Goal: Find specific page/section: Find specific page/section

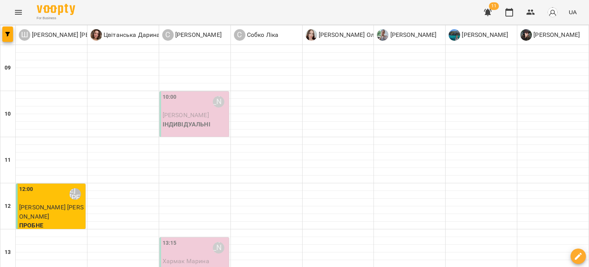
scroll to position [77, 0]
click at [51, 185] on div "12:00 [PERSON_NAME] [PERSON_NAME]" at bounding box center [51, 194] width 65 height 18
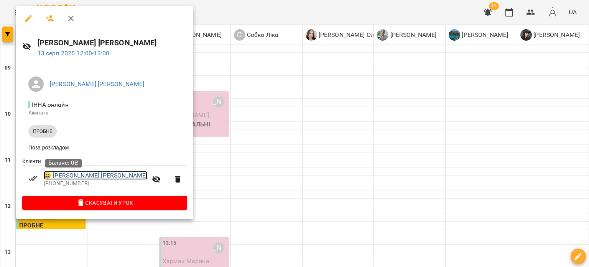
click at [70, 178] on link "😀 [PERSON_NAME] [PERSON_NAME]" at bounding box center [96, 175] width 104 height 9
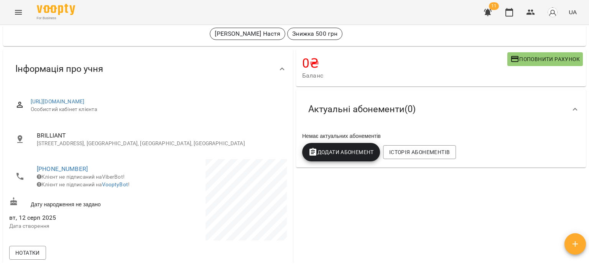
scroll to position [115, 0]
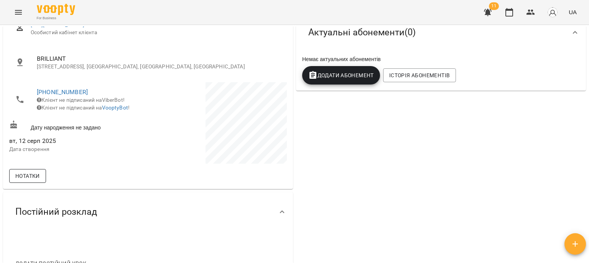
click at [29, 171] on button "Нотатки" at bounding box center [27, 176] width 37 height 14
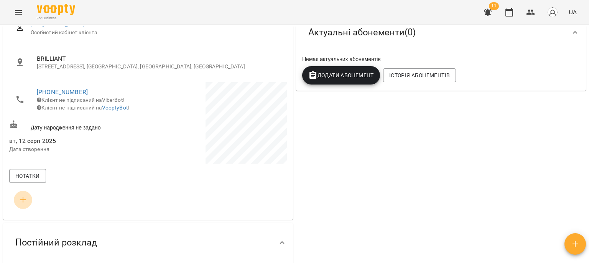
click at [25, 199] on icon "button" at bounding box center [22, 199] width 5 height 5
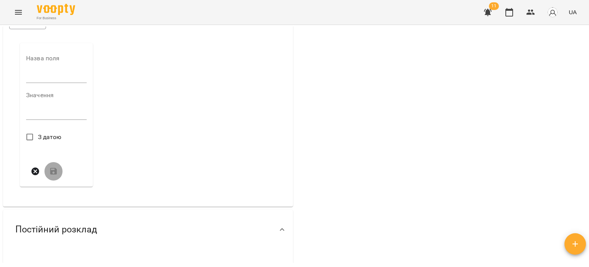
scroll to position [38, 0]
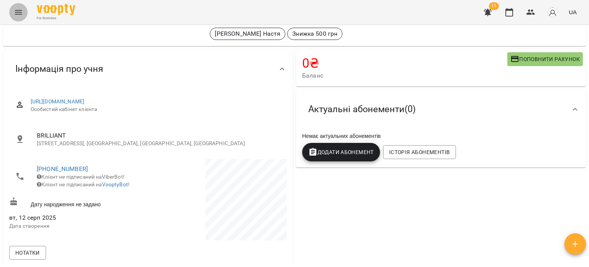
click at [15, 12] on icon "Menu" at bounding box center [18, 12] width 9 height 9
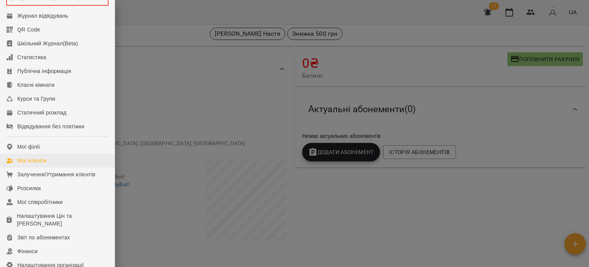
scroll to position [115, 0]
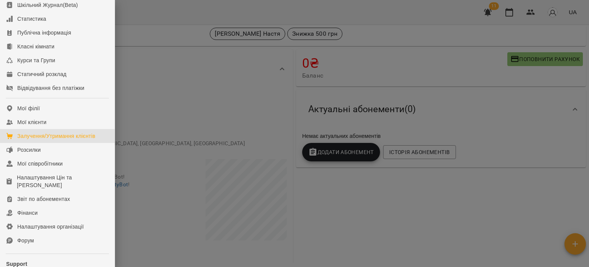
click at [48, 139] on div "Залучення/Утримання клієнтів" at bounding box center [56, 136] width 78 height 8
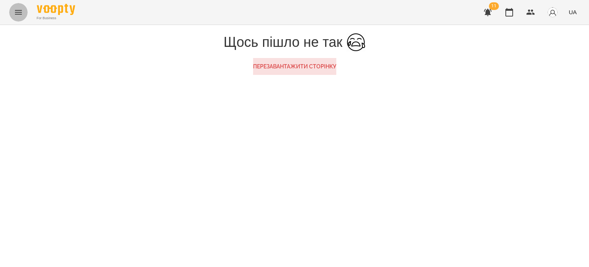
click at [22, 14] on icon "Menu" at bounding box center [18, 12] width 9 height 9
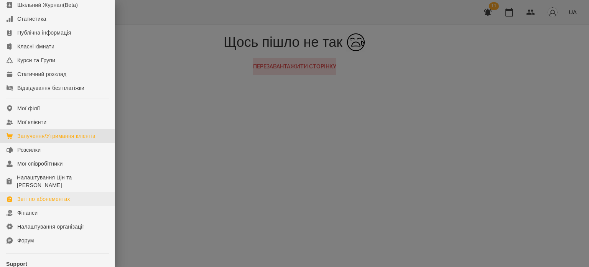
scroll to position [77, 0]
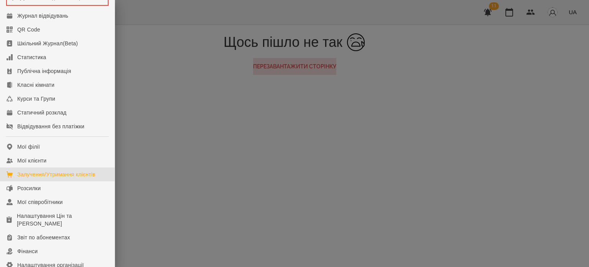
click at [55, 178] on div "Залучення/Утримання клієнтів" at bounding box center [56, 174] width 78 height 8
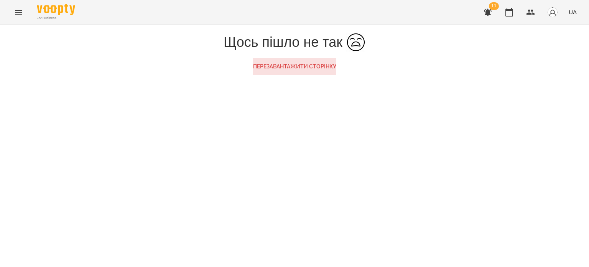
click at [13, 11] on button "Menu" at bounding box center [18, 12] width 18 height 18
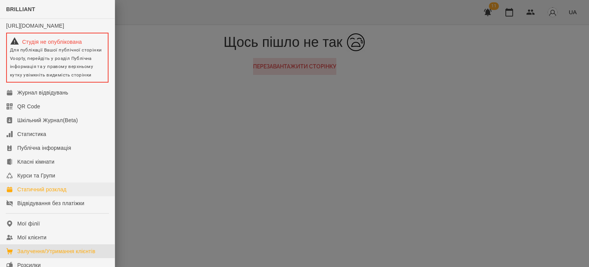
scroll to position [115, 0]
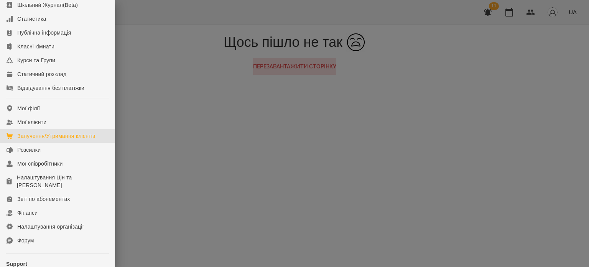
click at [63, 140] on div "Залучення/Утримання клієнтів" at bounding box center [56, 136] width 78 height 8
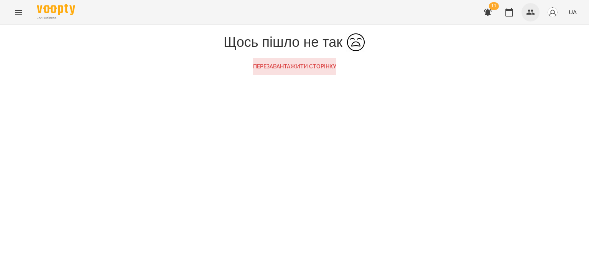
click at [527, 11] on icon "button" at bounding box center [530, 12] width 9 height 9
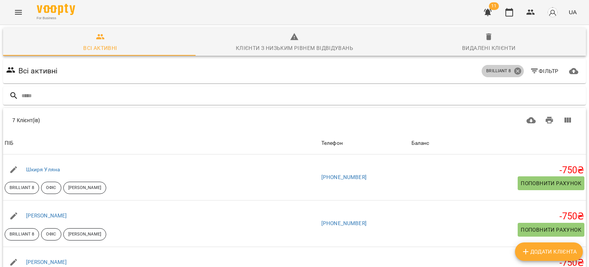
click at [514, 72] on icon at bounding box center [517, 71] width 7 height 7
